Goal: Use online tool/utility

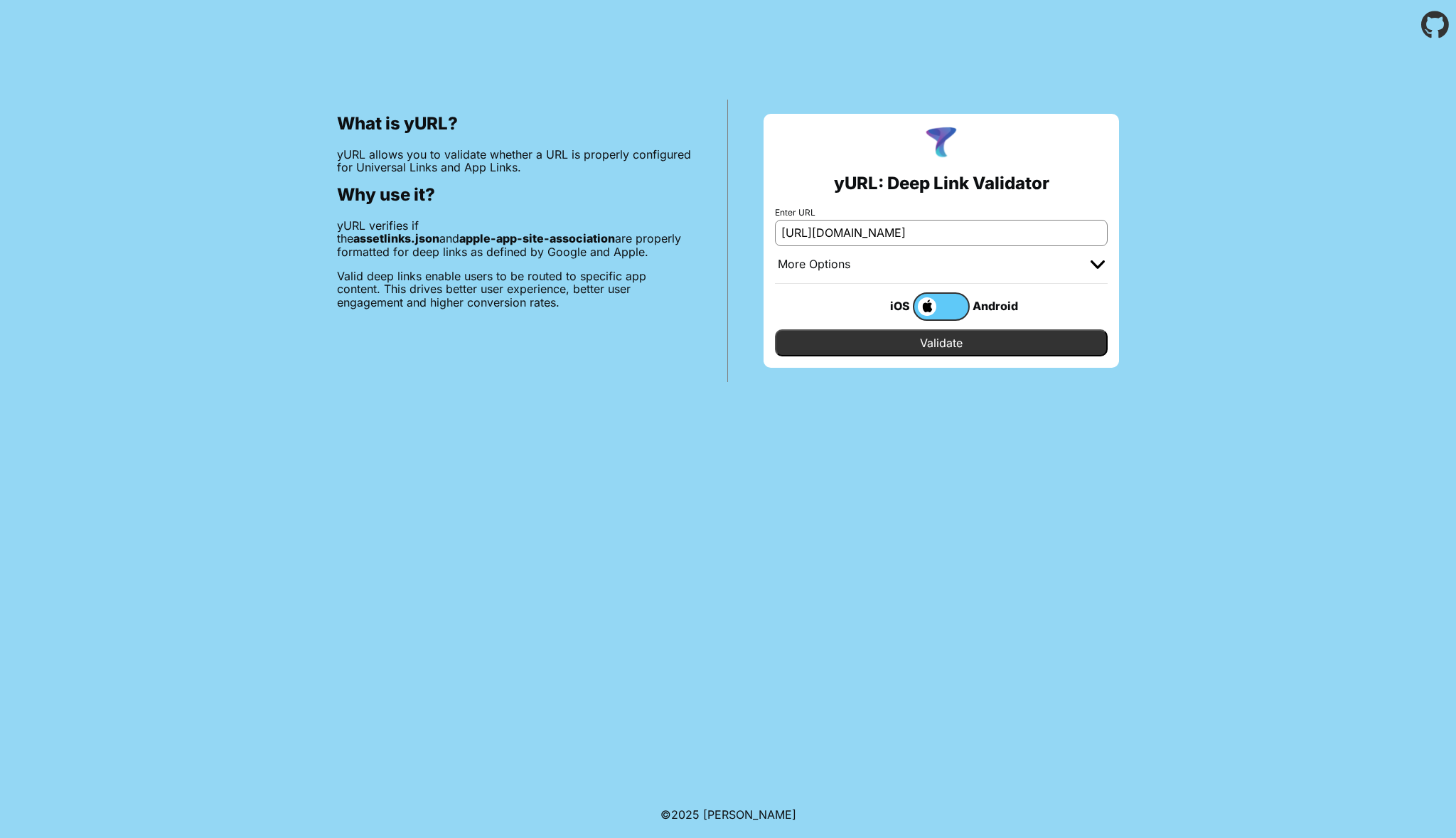
type input "[URL][DOMAIN_NAME]"
click at [939, 345] on input "Validate" at bounding box center [941, 344] width 333 height 27
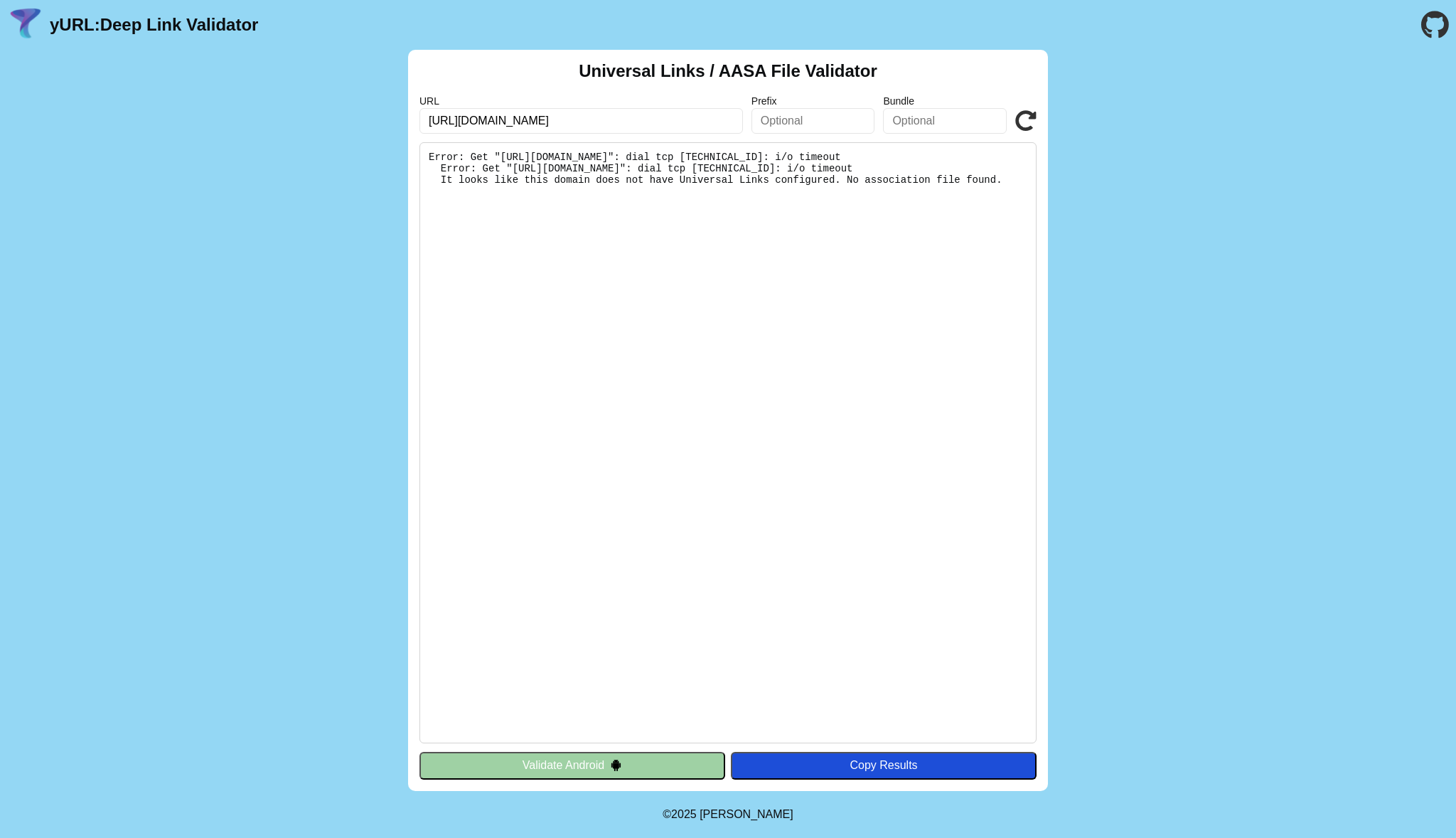
click at [564, 170] on pre "Error: Get "https://www.tjzwzn.cn/.well-known/apple-app-site-association": dial…" at bounding box center [728, 442] width 617 height 601
click at [551, 261] on pre "Error: Get "https://www.tjzwzn.cn/.well-known/apple-app-site-association": dial…" at bounding box center [728, 442] width 617 height 601
click at [907, 642] on pre "Error: Get "https://www.tjzwzn.cn/.well-known/apple-app-site-association": dial…" at bounding box center [728, 442] width 617 height 601
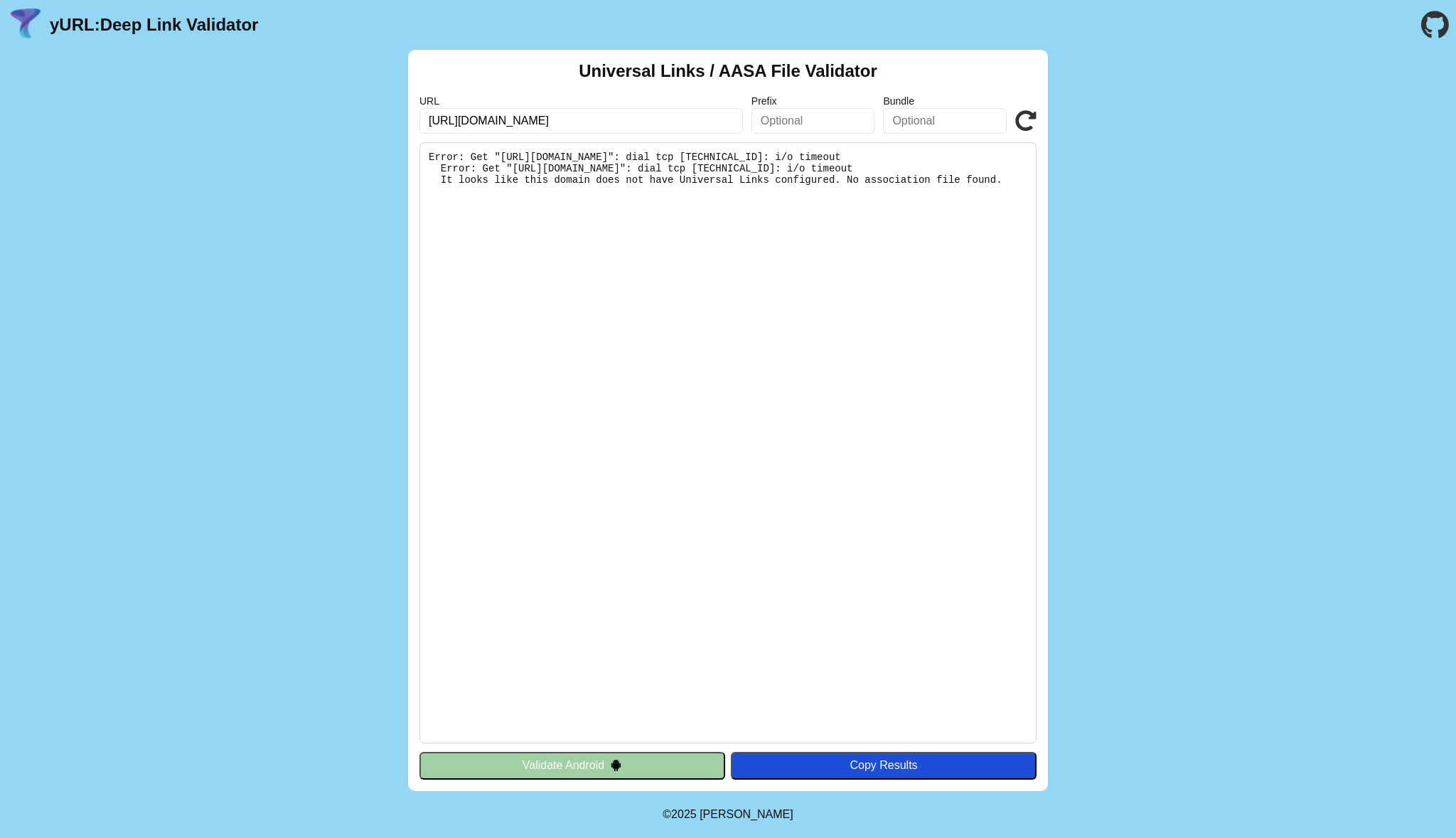
click at [1026, 122] on icon at bounding box center [1026, 121] width 22 height 22
click at [590, 206] on pre "Error: Get "https://www.tjzwzn.cn/.well-known/apple-app-site-association": dial…" at bounding box center [728, 442] width 617 height 601
click at [615, 176] on pre "Error: Get "https://www.tjzwzn.cn/.well-known/apple-app-site-association": dial…" at bounding box center [728, 442] width 617 height 601
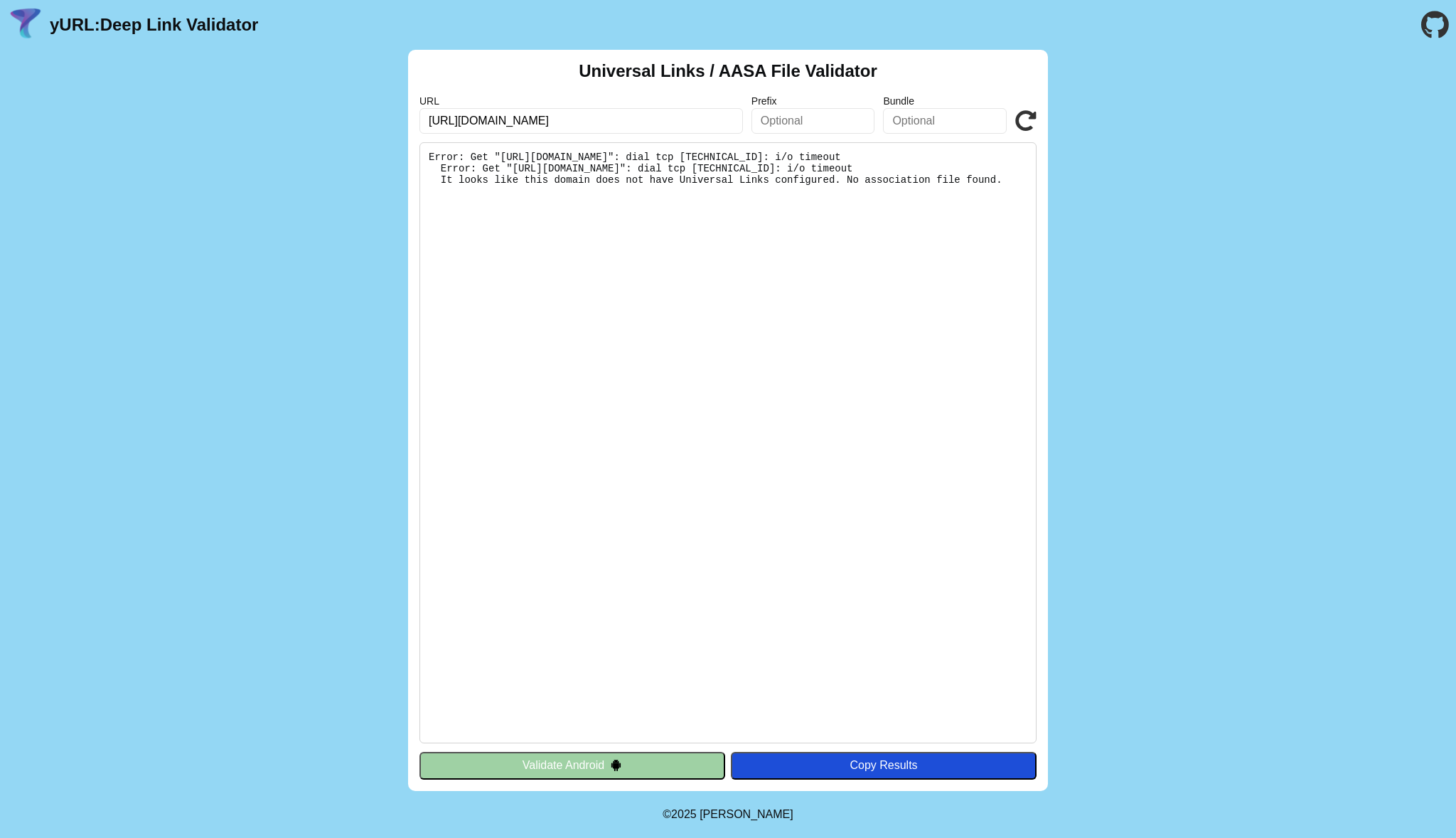
click at [615, 176] on pre "Error: Get "https://www.tjzwzn.cn/.well-known/apple-app-site-association": dial…" at bounding box center [728, 442] width 617 height 601
